Goal: Find specific page/section: Find specific page/section

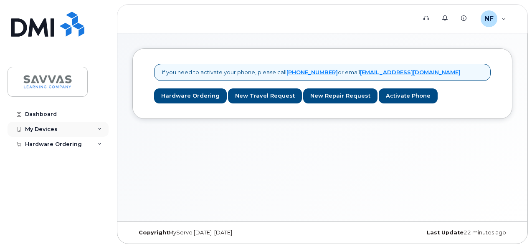
click at [100, 129] on icon at bounding box center [100, 129] width 4 height 4
click at [99, 157] on div "Hardware Ordering" at bounding box center [58, 160] width 101 height 15
click at [499, 24] on div "NF [PERSON_NAME] Employee" at bounding box center [493, 18] width 37 height 17
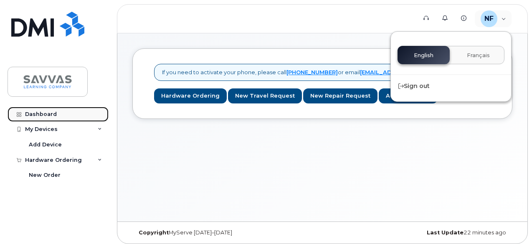
click at [48, 111] on div "Dashboard" at bounding box center [41, 114] width 32 height 7
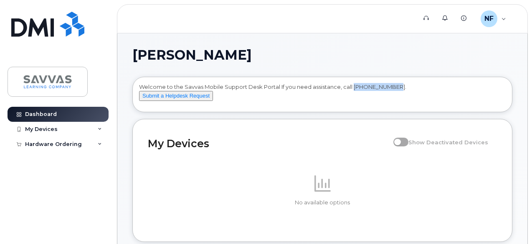
drag, startPoint x: 352, startPoint y: 88, endPoint x: 397, endPoint y: 87, distance: 45.1
click at [397, 87] on div "Welcome to the Savvas Mobile Support Desk Portal If you need assistance, call […" at bounding box center [322, 96] width 367 height 26
click at [326, 106] on div "Welcome to the Savvas Mobile Support Desk Portal If you need assistance, call […" at bounding box center [322, 96] width 367 height 26
